Goal: Task Accomplishment & Management: Complete application form

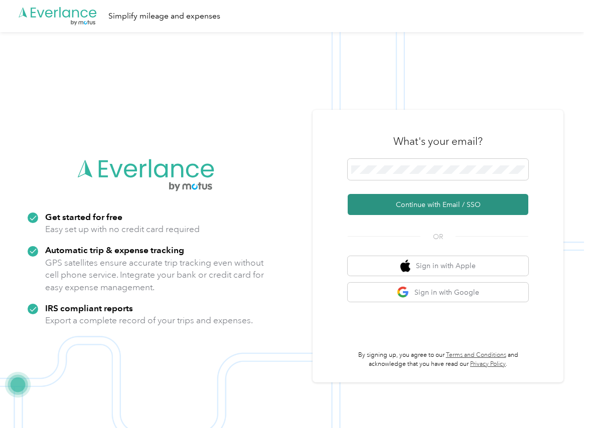
click at [382, 199] on button "Continue with Email / SSO" at bounding box center [438, 204] width 181 height 21
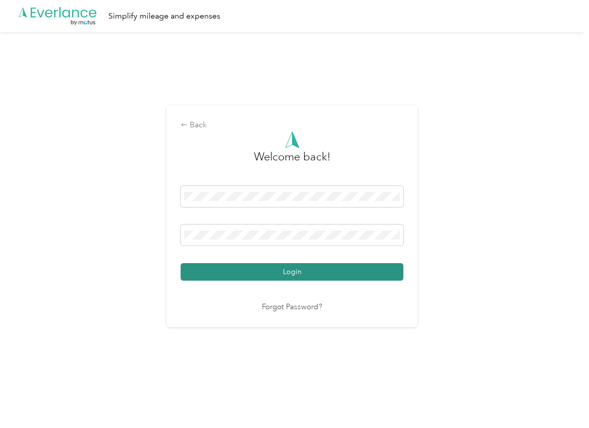
click at [223, 268] on button "Login" at bounding box center [292, 272] width 223 height 18
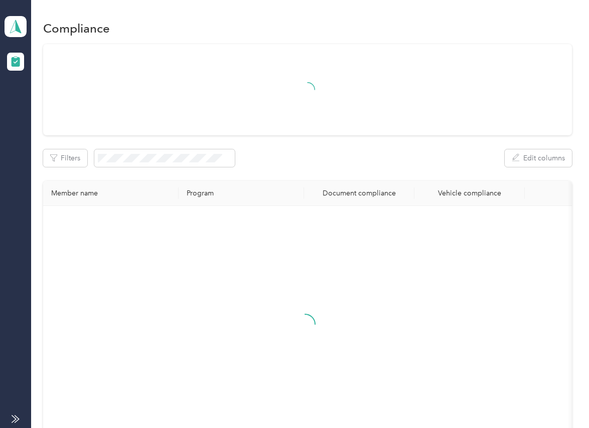
click at [341, 162] on div "Filters Edit columns" at bounding box center [307, 158] width 528 height 18
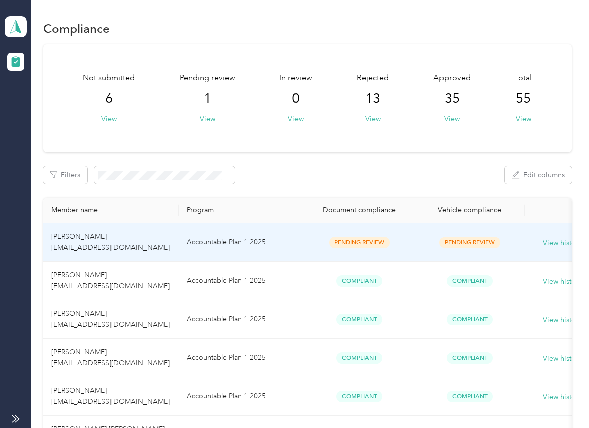
click at [269, 241] on td "Accountable Plan 1 2025" at bounding box center [241, 242] width 125 height 39
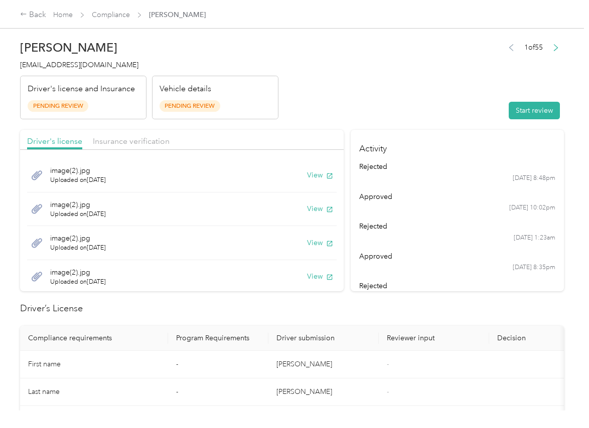
click at [358, 92] on header "[PERSON_NAME] [EMAIL_ADDRESS][DOMAIN_NAME] Driver's license and Insurance Pendi…" at bounding box center [292, 77] width 544 height 84
drag, startPoint x: 306, startPoint y: 118, endPoint x: 318, endPoint y: 143, distance: 28.0
click at [307, 118] on header "[PERSON_NAME] [EMAIL_ADDRESS][DOMAIN_NAME] Driver's license and Insurance Pendi…" at bounding box center [292, 77] width 544 height 84
click at [307, 172] on button "View" at bounding box center [320, 175] width 26 height 11
click at [307, 207] on button "View" at bounding box center [320, 209] width 26 height 11
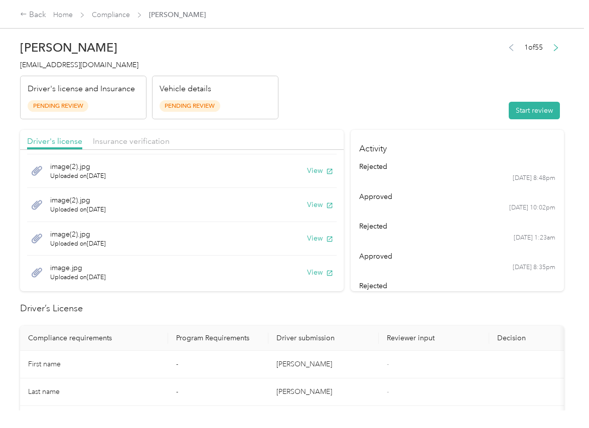
scroll to position [39, 0]
click at [307, 203] on button "View" at bounding box center [320, 204] width 26 height 11
click at [307, 240] on button "View" at bounding box center [320, 238] width 26 height 11
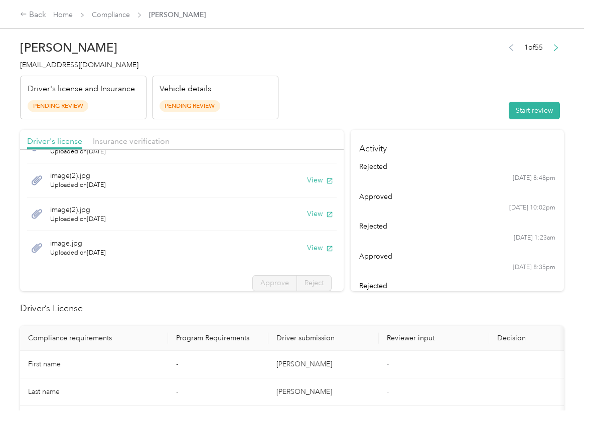
scroll to position [69, 0]
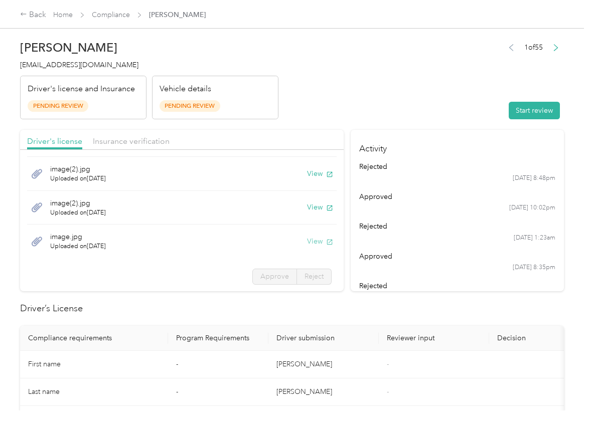
click at [307, 240] on button "View" at bounding box center [320, 241] width 26 height 11
click at [161, 137] on span "Insurance verification" at bounding box center [131, 141] width 77 height 10
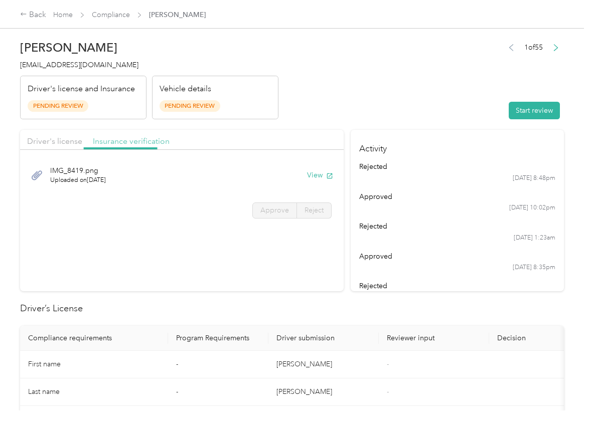
scroll to position [0, 0]
click at [312, 175] on button "View" at bounding box center [320, 175] width 26 height 11
click at [509, 113] on button "Start review" at bounding box center [534, 111] width 51 height 18
click at [508, 111] on div "Start review" at bounding box center [530, 111] width 67 height 18
click at [70, 138] on span "Driver's license" at bounding box center [54, 141] width 55 height 10
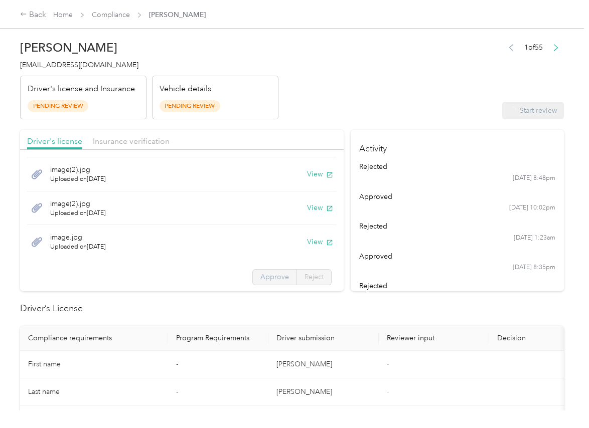
scroll to position [70, 0]
click at [269, 275] on span "Approve" at bounding box center [274, 276] width 29 height 9
click at [267, 278] on span "Approve" at bounding box center [274, 276] width 29 height 9
click at [262, 278] on span "Approve" at bounding box center [274, 276] width 29 height 9
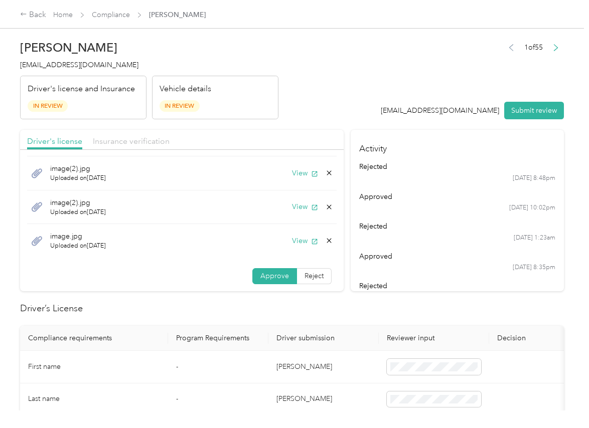
drag, startPoint x: 127, startPoint y: 138, endPoint x: 135, endPoint y: 145, distance: 10.3
click at [128, 138] on span "Insurance verification" at bounding box center [131, 141] width 77 height 10
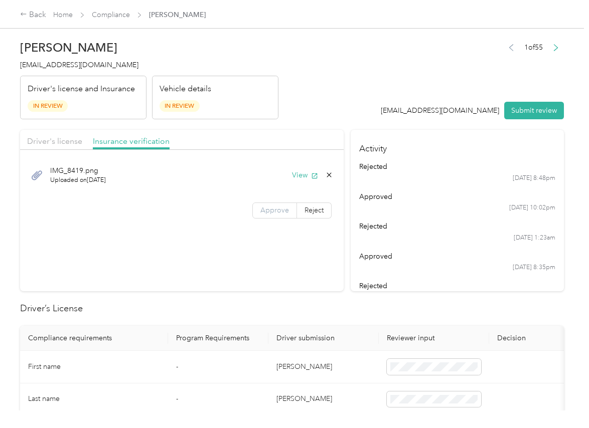
click at [279, 209] on span "Approve" at bounding box center [274, 210] width 29 height 9
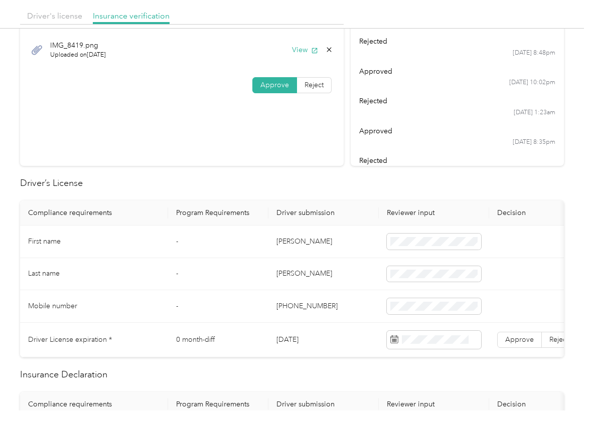
scroll to position [188, 0]
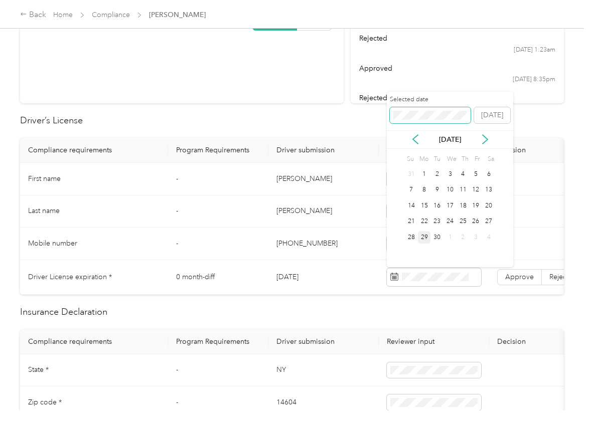
click at [430, 109] on span at bounding box center [430, 115] width 81 height 16
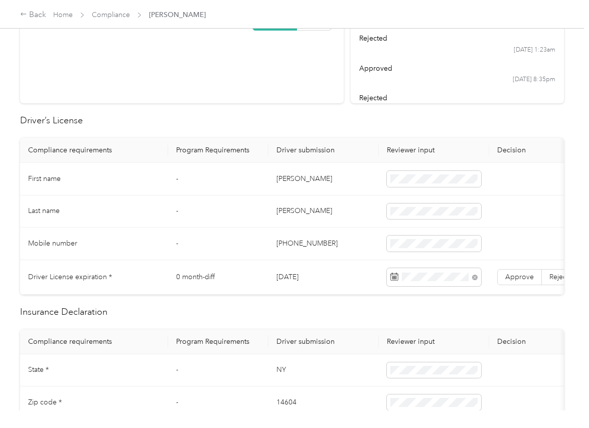
click at [253, 202] on td "-" at bounding box center [218, 212] width 100 height 33
click at [516, 274] on span "Approve" at bounding box center [519, 277] width 29 height 9
click at [296, 186] on td "[PERSON_NAME]" at bounding box center [323, 179] width 110 height 33
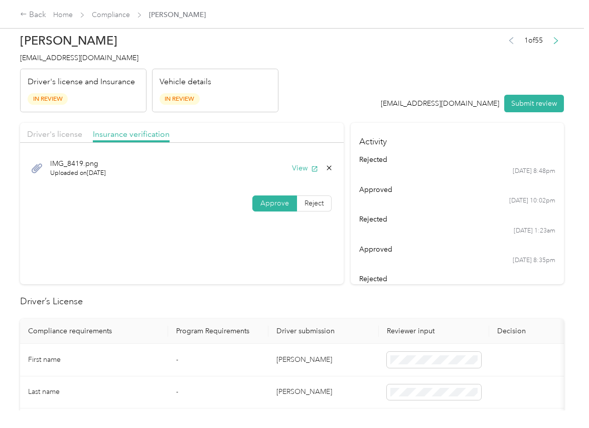
scroll to position [0, 0]
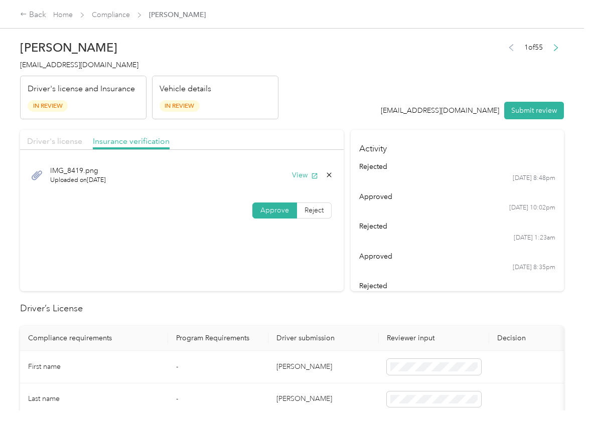
click at [74, 143] on span "Driver's license" at bounding box center [54, 141] width 55 height 10
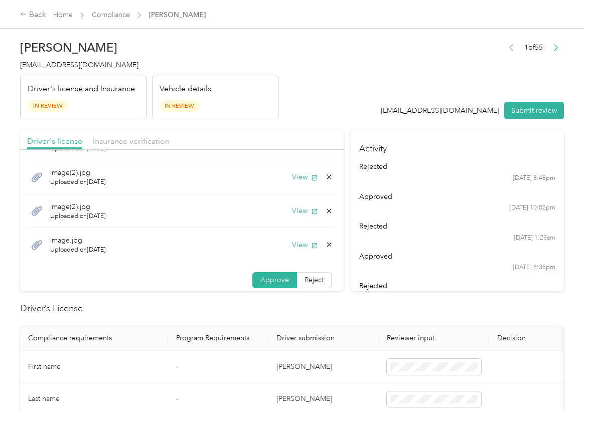
scroll to position [70, 0]
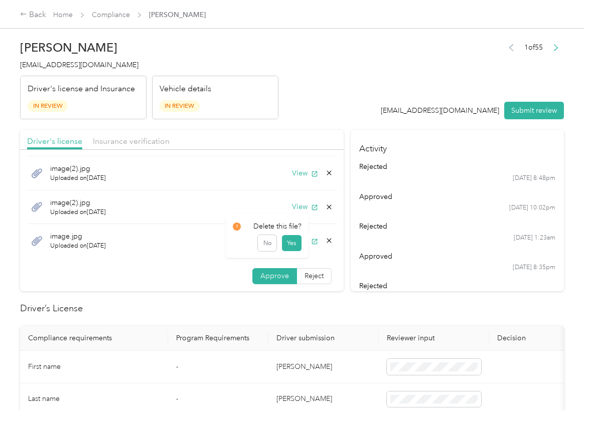
click at [326, 240] on icon at bounding box center [328, 241] width 5 height 5
click at [292, 247] on button "Yes" at bounding box center [292, 248] width 20 height 16
click at [325, 239] on icon at bounding box center [329, 241] width 8 height 8
click at [294, 243] on button "Yes" at bounding box center [292, 249] width 20 height 16
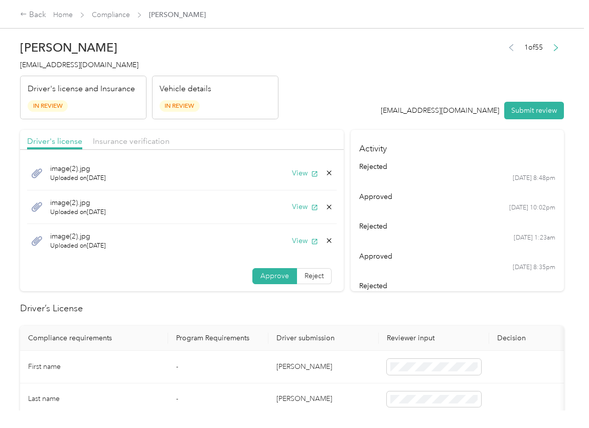
click at [325, 239] on icon at bounding box center [329, 241] width 8 height 8
click at [291, 244] on button "Yes" at bounding box center [292, 248] width 20 height 16
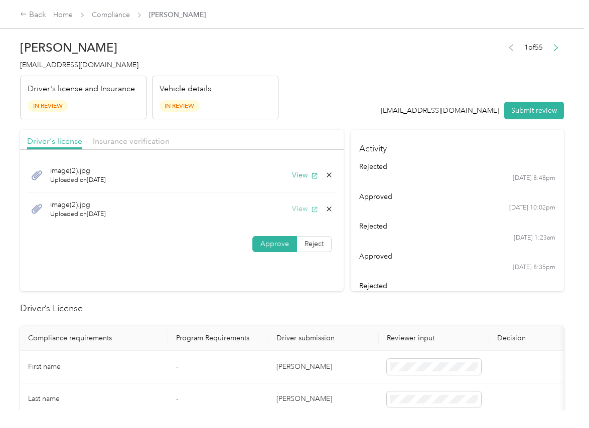
click at [302, 208] on button "View" at bounding box center [305, 209] width 26 height 11
click at [297, 173] on button "View" at bounding box center [305, 175] width 26 height 11
click at [326, 209] on icon at bounding box center [328, 209] width 5 height 5
click at [307, 219] on button "Yes" at bounding box center [301, 216] width 20 height 16
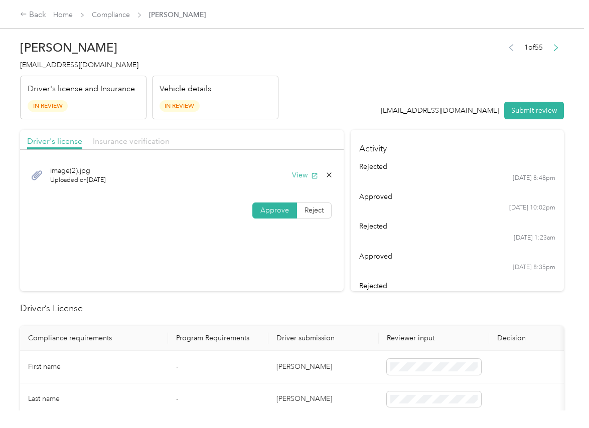
drag, startPoint x: 127, startPoint y: 139, endPoint x: 150, endPoint y: 184, distance: 49.6
click at [128, 139] on span "Insurance verification" at bounding box center [131, 141] width 77 height 10
click at [302, 173] on button "View" at bounding box center [305, 175] width 26 height 11
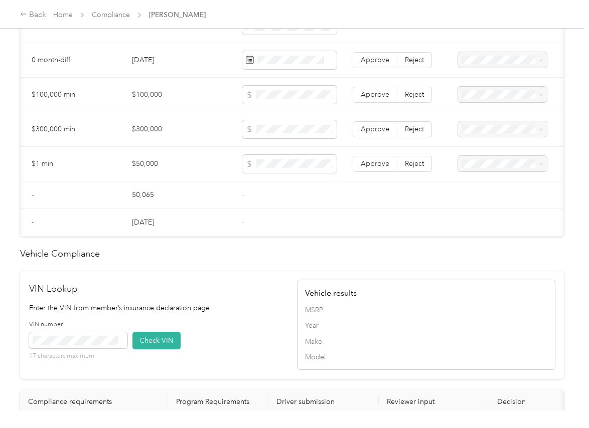
scroll to position [0, 148]
drag, startPoint x: 419, startPoint y: 101, endPoint x: 420, endPoint y: 126, distance: 25.1
click at [418, 99] on span "Reject" at bounding box center [410, 94] width 19 height 9
click at [416, 133] on span "Reject" at bounding box center [410, 129] width 19 height 9
click at [413, 99] on span "Reject" at bounding box center [410, 94] width 19 height 9
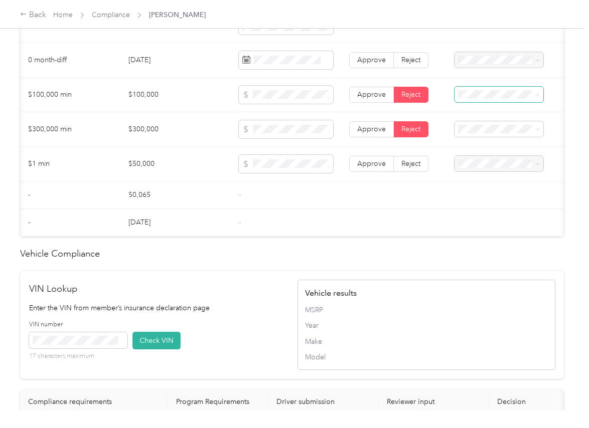
click at [503, 103] on span at bounding box center [498, 95] width 89 height 16
click at [484, 134] on div "Bodily Injury per person is missing from uploaded Insurance Policy doc" at bounding box center [498, 136] width 75 height 42
click at [492, 163] on span "Bodily Injury per accident is missing from uploaded Insurance Policy doc" at bounding box center [493, 172] width 65 height 40
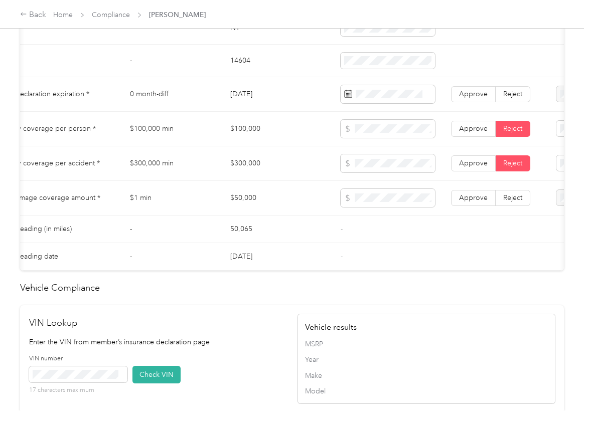
scroll to position [502, 0]
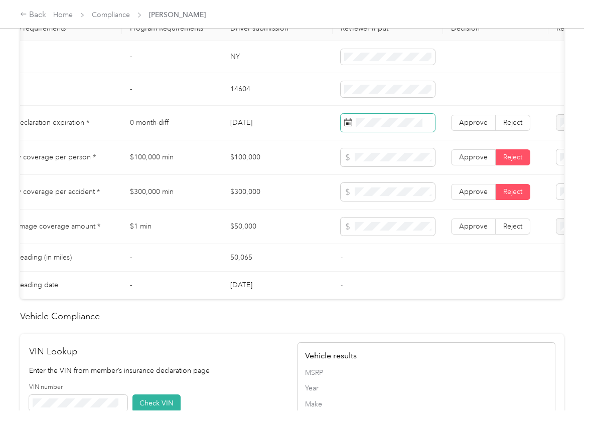
click at [390, 132] on span at bounding box center [388, 123] width 94 height 18
click at [468, 127] on span "Approve" at bounding box center [473, 122] width 29 height 9
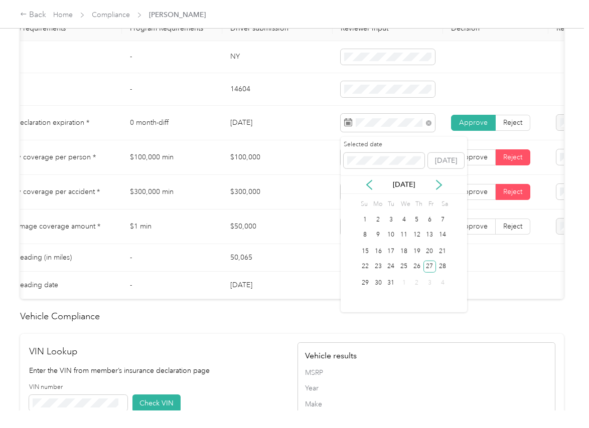
click at [202, 175] on td "$100,000 min" at bounding box center [172, 157] width 100 height 35
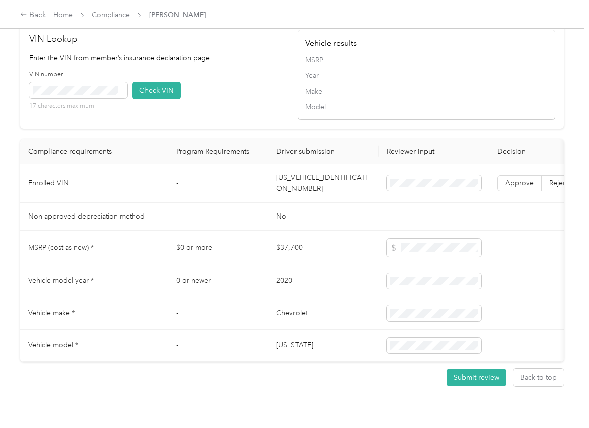
scroll to position [815, 0]
click at [295, 196] on td "[US_VEHICLE_IDENTIFICATION_NUMBER]" at bounding box center [323, 183] width 110 height 39
copy td "[US_VEHICLE_IDENTIFICATION_NUMBER]"
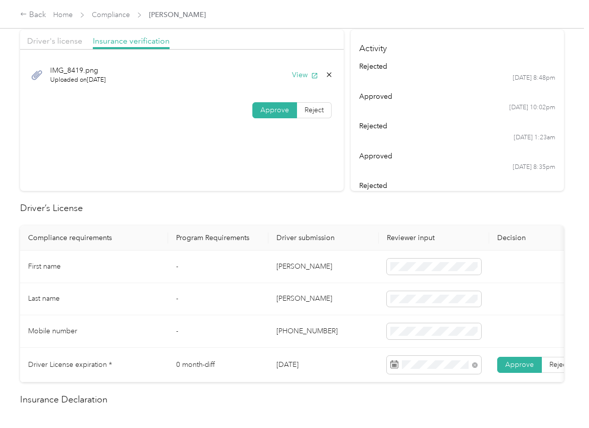
scroll to position [63, 0]
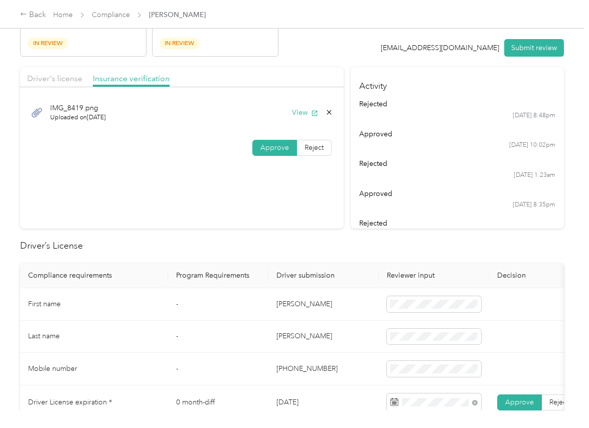
click at [536, 47] on button "Submit review" at bounding box center [534, 48] width 60 height 18
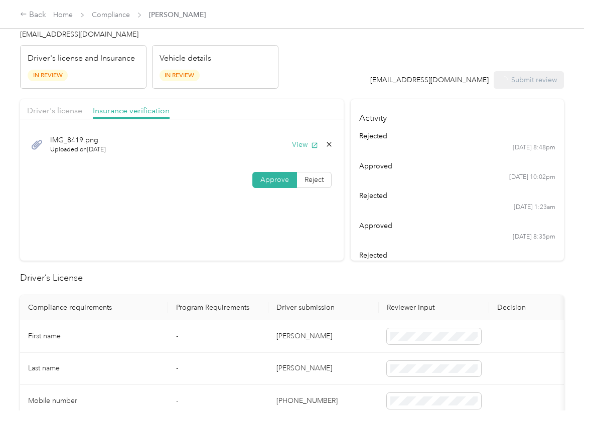
scroll to position [0, 0]
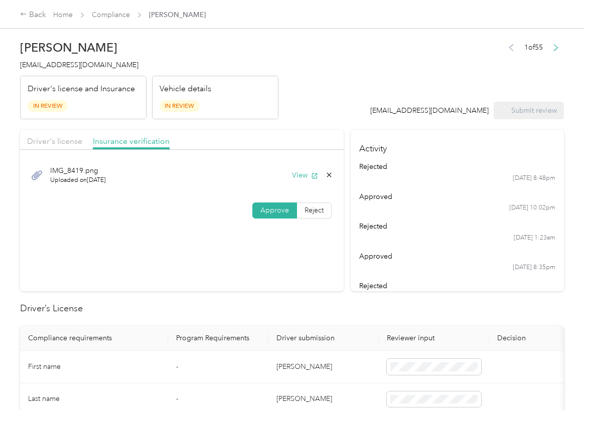
click at [84, 64] on span "[EMAIL_ADDRESS][DOMAIN_NAME]" at bounding box center [79, 65] width 118 height 9
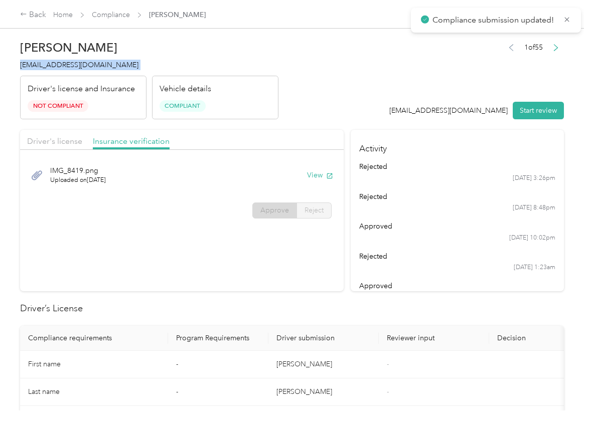
copy span "[EMAIL_ADDRESS][DOMAIN_NAME]"
click at [246, 246] on section "Driver's license Insurance verification IMG_8419.png Uploaded on [DATE] View Ap…" at bounding box center [181, 210] width 323 height 161
click at [284, 256] on section "Driver's license Insurance verification IMG_8419.png Uploaded on [DATE] View Ap…" at bounding box center [181, 210] width 323 height 161
click at [387, 271] on ul "rejected [DATE] 3:26pm rejected [DATE] 8:48pm approved [DATE] 10:02pm rejected …" at bounding box center [457, 246] width 196 height 171
click at [301, 233] on section "Driver's license Insurance verification IMG_8419.png Uploaded on [DATE] View Ap…" at bounding box center [181, 210] width 323 height 161
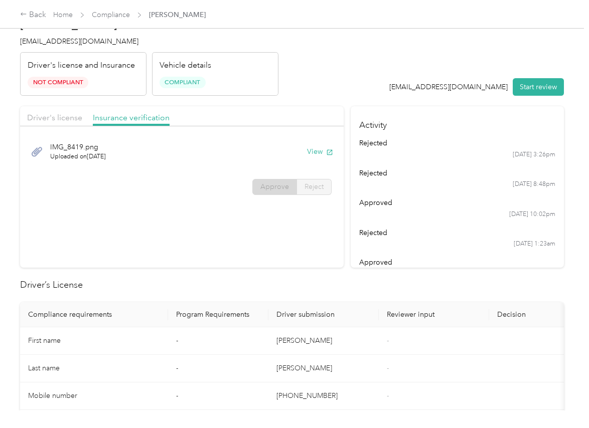
scroll to position [63, 0]
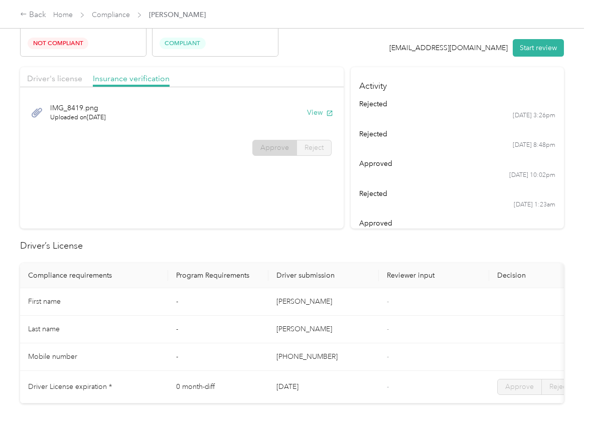
drag, startPoint x: 313, startPoint y: 206, endPoint x: 302, endPoint y: 200, distance: 12.8
click at [313, 206] on section "Driver's license Insurance verification IMG_8419.png Uploaded on [DATE] View Ap…" at bounding box center [181, 147] width 323 height 161
click at [311, 111] on button "View" at bounding box center [320, 112] width 26 height 11
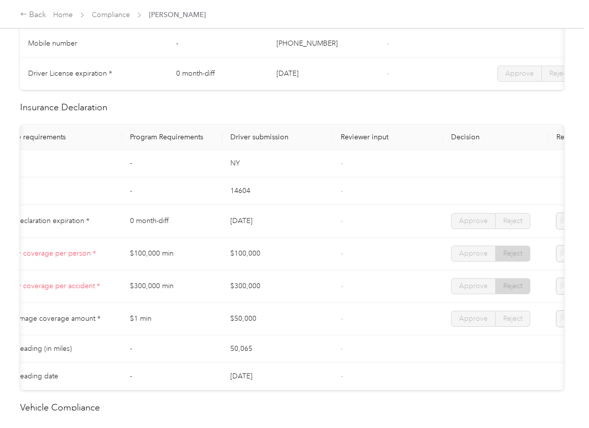
scroll to position [0, 0]
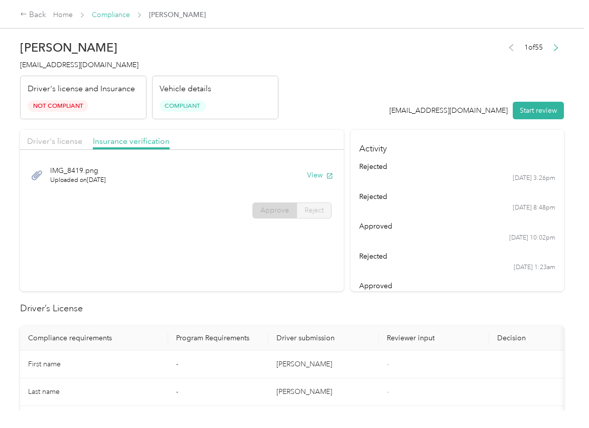
click at [113, 15] on link "Compliance" at bounding box center [111, 15] width 38 height 9
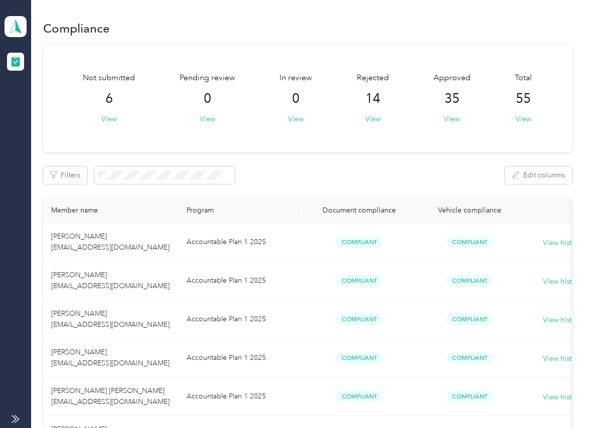
click at [301, 135] on div "Not submitted 6 View Pending review 0 View In review 0 View Rejected 14 View Ap…" at bounding box center [307, 98] width 528 height 108
click at [15, 23] on icon at bounding box center [15, 27] width 15 height 14
click at [29, 101] on div "Log out" at bounding box center [32, 105] width 39 height 11
